Goal: Information Seeking & Learning: Learn about a topic

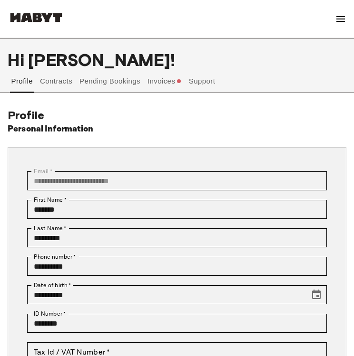
click at [49, 27] on div at bounding box center [36, 19] width 57 height 32
click at [48, 12] on div at bounding box center [36, 19] width 57 height 32
click at [49, 20] on img at bounding box center [36, 18] width 57 height 10
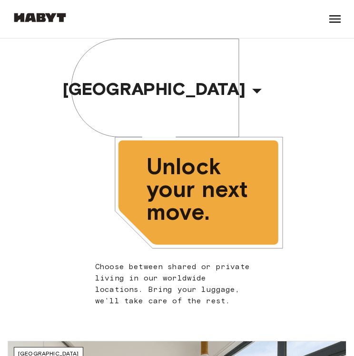
click at [245, 92] on icon "button" at bounding box center [256, 90] width 23 height 23
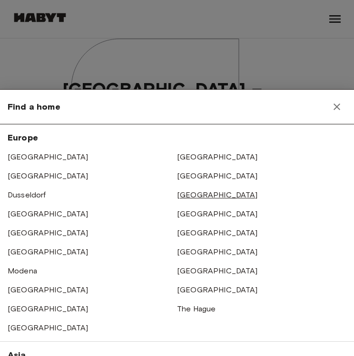
click at [196, 194] on link "[GEOGRAPHIC_DATA]" at bounding box center [217, 195] width 81 height 9
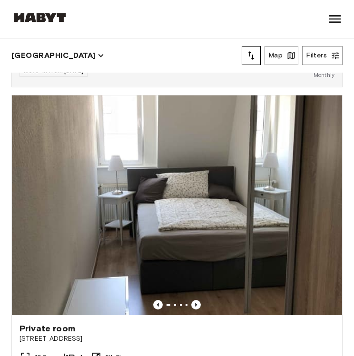
scroll to position [806, 0]
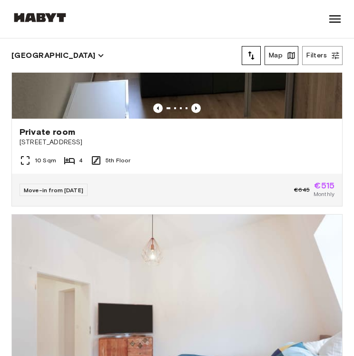
click at [284, 59] on button "Map" at bounding box center [281, 55] width 34 height 19
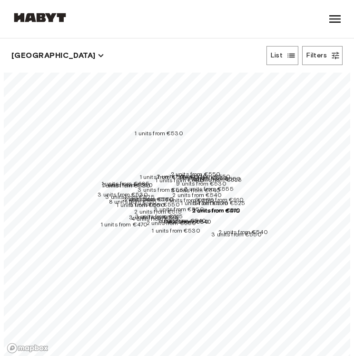
click at [233, 185] on span "2 units from €555" at bounding box center [208, 188] width 49 height 7
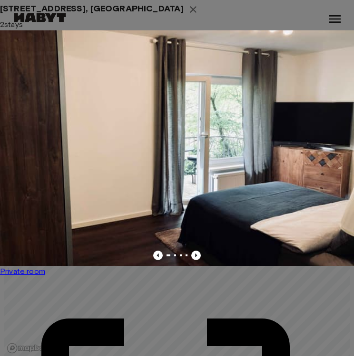
click at [303, 74] on div at bounding box center [177, 178] width 354 height 356
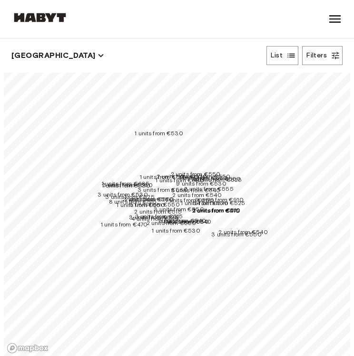
click at [243, 196] on span "9 units from €910" at bounding box center [219, 199] width 48 height 7
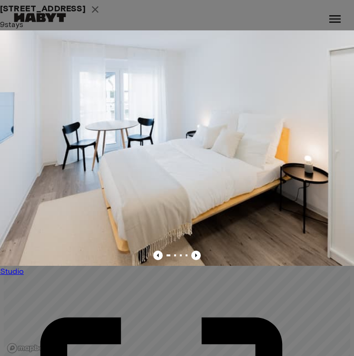
click at [286, 72] on div at bounding box center [177, 178] width 354 height 356
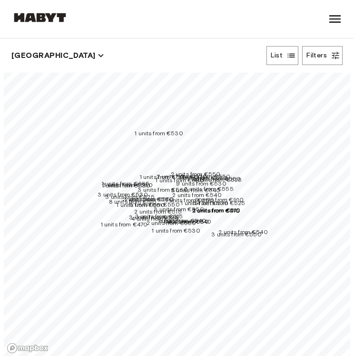
click at [242, 177] on span "4 units from €525" at bounding box center [217, 179] width 49 height 7
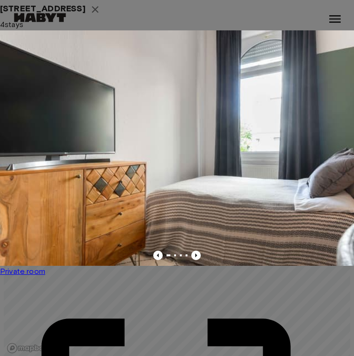
scroll to position [19, 0]
click at [169, 64] on div at bounding box center [177, 178] width 354 height 356
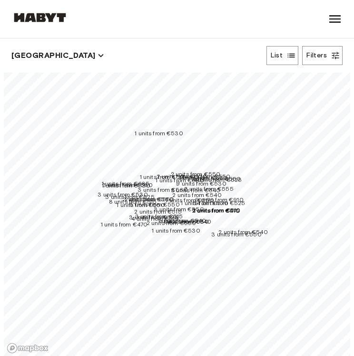
click at [164, 208] on div "1 units from €550" at bounding box center [140, 206] width 48 height 10
click at [165, 204] on div "3 units from €560" at bounding box center [148, 200] width 50 height 10
click at [45, 18] on img at bounding box center [39, 18] width 57 height 10
